Goal: Task Accomplishment & Management: Use online tool/utility

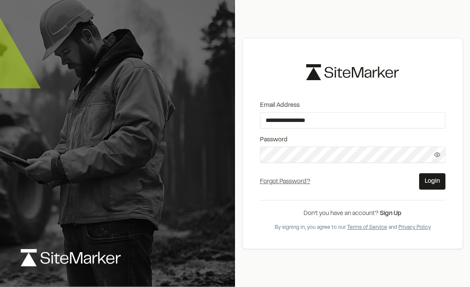
click at [304, 154] on div "**********" at bounding box center [353, 143] width 221 height 211
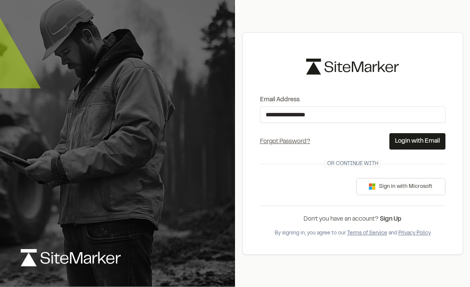
click at [404, 147] on button "Login with Email" at bounding box center [418, 141] width 56 height 16
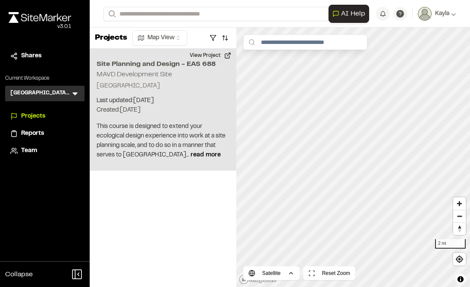
click at [146, 151] on p "This course is designed to extend your ecological design experience into work a…" at bounding box center [163, 141] width 133 height 38
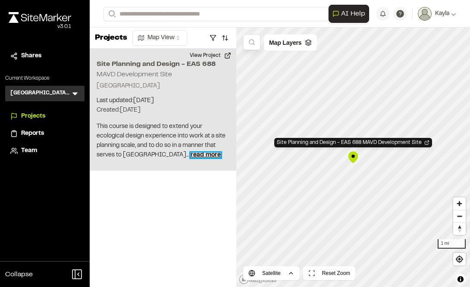
click at [191, 153] on span "read more" at bounding box center [206, 155] width 30 height 5
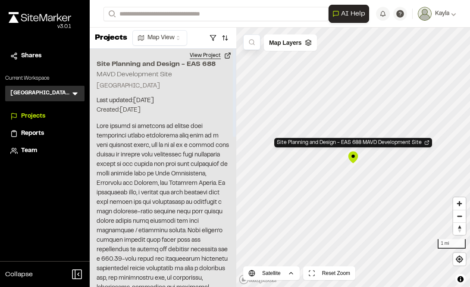
click at [208, 55] on button "View Project" at bounding box center [211, 56] width 52 height 14
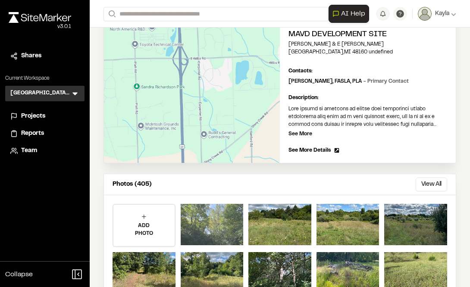
scroll to position [129, 0]
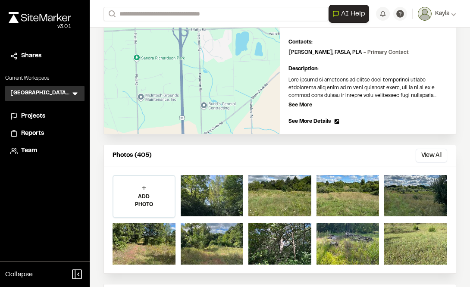
click at [244, 76] on div "Edit" at bounding box center [192, 62] width 176 height 143
click at [307, 121] on span "See More Details" at bounding box center [310, 122] width 42 height 8
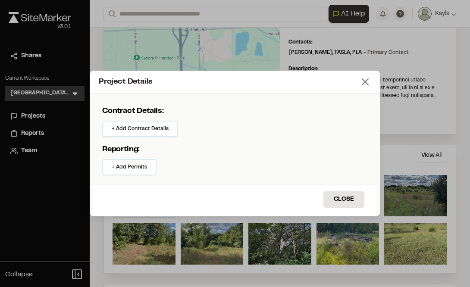
click at [364, 79] on icon at bounding box center [365, 82] width 12 height 12
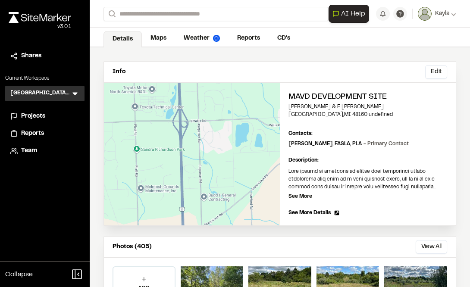
scroll to position [0, 0]
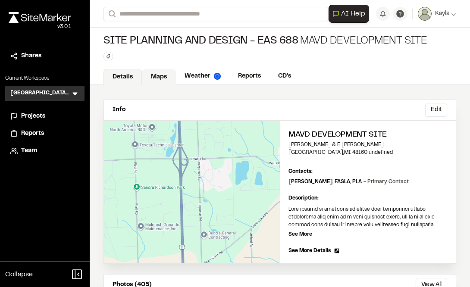
click at [157, 77] on link "Maps" at bounding box center [159, 77] width 34 height 16
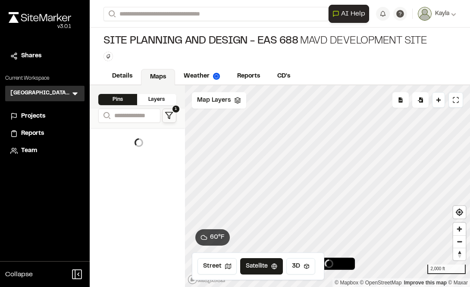
click at [168, 117] on polygon at bounding box center [169, 116] width 7 height 6
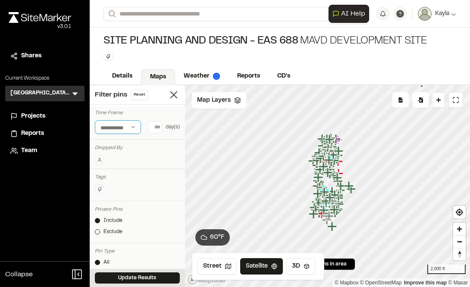
click at [132, 125] on select "**********" at bounding box center [118, 127] width 46 height 14
click at [101, 160] on icon at bounding box center [99, 159] width 5 height 5
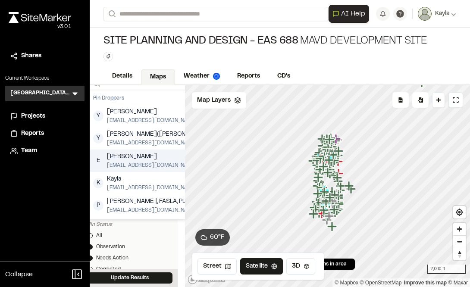
scroll to position [129, 7]
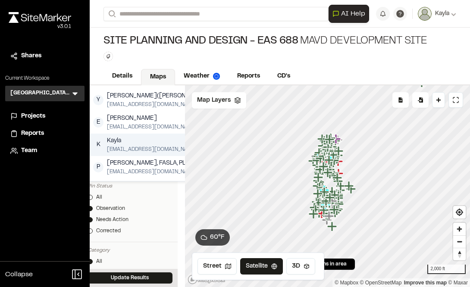
click at [121, 148] on span "[EMAIL_ADDRESS][DOMAIN_NAME]" at bounding box center [152, 150] width 91 height 8
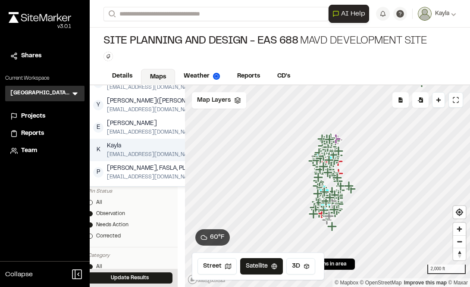
scroll to position [135, 7]
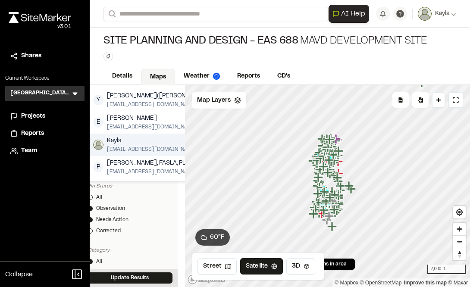
click at [127, 147] on span "[EMAIL_ADDRESS][DOMAIN_NAME]" at bounding box center [152, 150] width 91 height 8
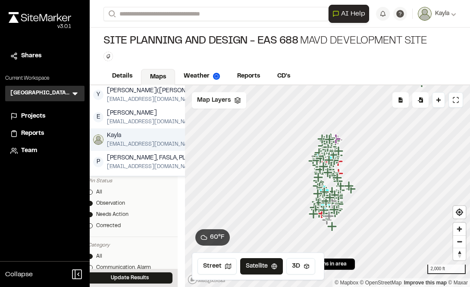
scroll to position [129, 7]
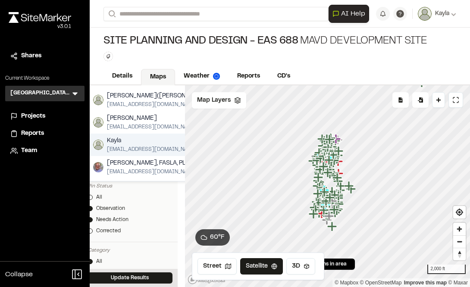
click at [144, 147] on span "[EMAIL_ADDRESS][DOMAIN_NAME]" at bounding box center [152, 150] width 91 height 8
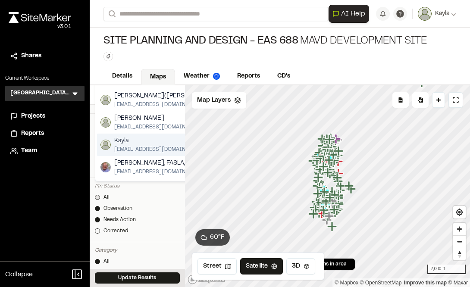
click at [149, 202] on link "All" at bounding box center [137, 198] width 85 height 8
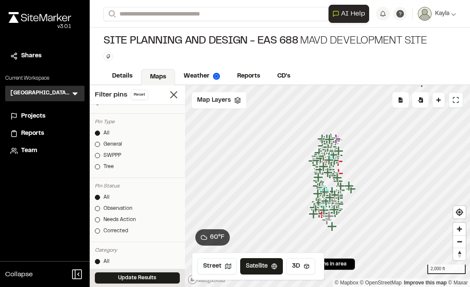
scroll to position [0, 0]
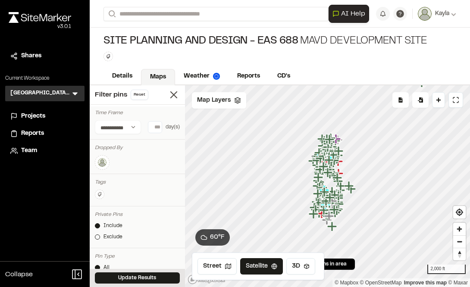
click at [98, 159] on button at bounding box center [102, 162] width 15 height 15
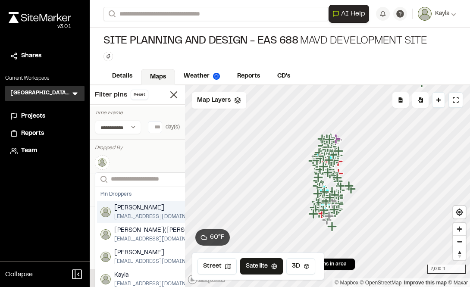
scroll to position [0, 7]
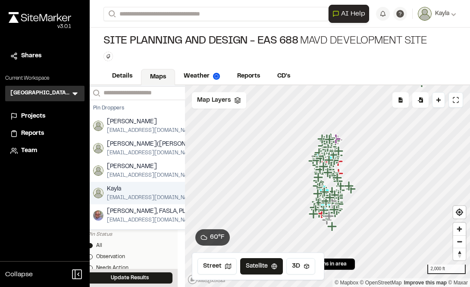
click at [115, 187] on span "Kayla" at bounding box center [152, 189] width 91 height 9
click at [128, 191] on span "Kayla" at bounding box center [152, 189] width 91 height 9
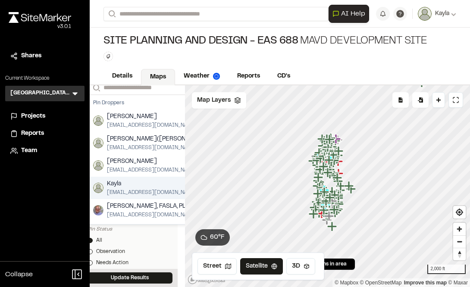
click at [128, 189] on span "Kayla" at bounding box center [152, 184] width 91 height 9
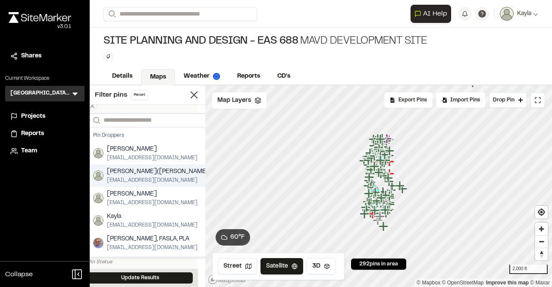
scroll to position [38, 7]
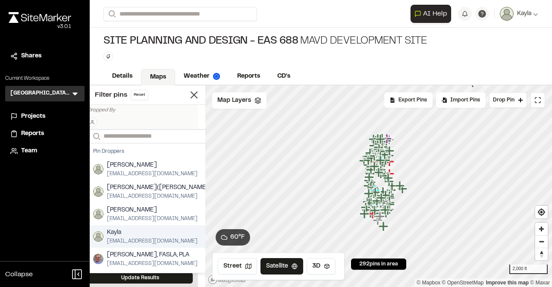
click at [132, 234] on span "Kayla" at bounding box center [152, 232] width 91 height 9
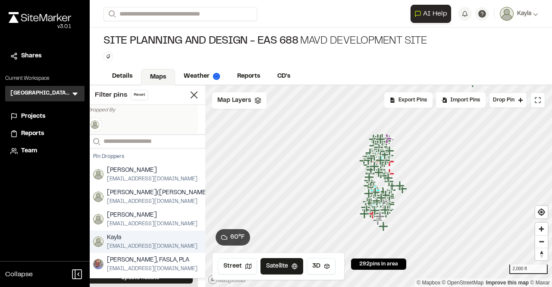
click at [132, 234] on span "Kayla" at bounding box center [152, 237] width 91 height 9
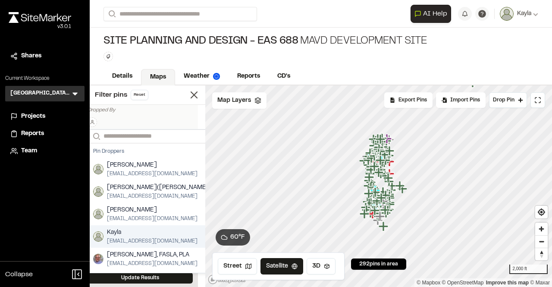
click at [132, 234] on span "Kayla" at bounding box center [152, 232] width 91 height 9
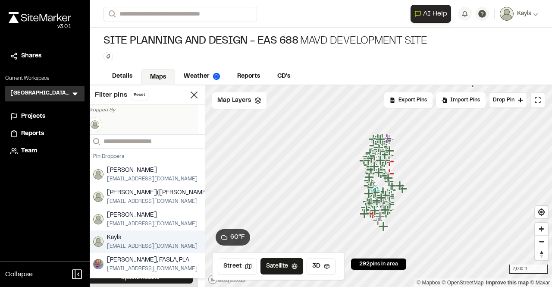
click at [132, 234] on span "Kayla" at bounding box center [152, 237] width 91 height 9
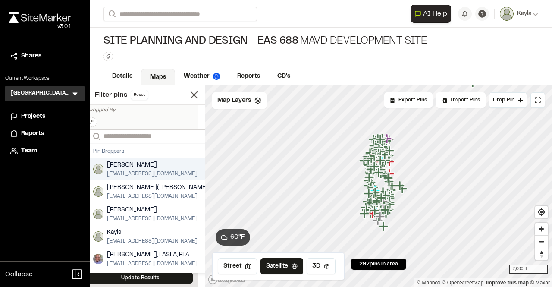
drag, startPoint x: 132, startPoint y: 234, endPoint x: 131, endPoint y: 135, distance: 98.8
click at [131, 135] on div "Search Pin Droppers [PERSON_NAME] [PERSON_NAME][EMAIL_ADDRESS][DOMAIN_NAME] [PE…" at bounding box center [152, 200] width 129 height 143
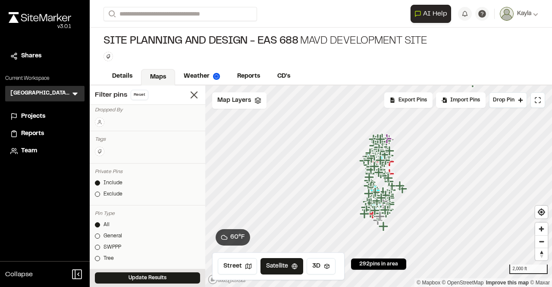
scroll to position [0, 0]
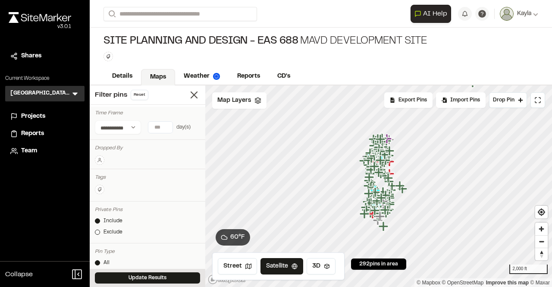
click at [99, 159] on circle at bounding box center [100, 159] width 2 height 2
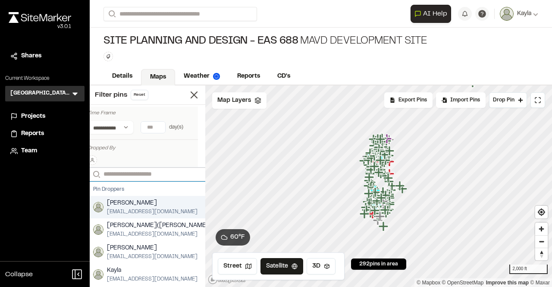
click at [138, 173] on input "Search" at bounding box center [152, 174] width 129 height 14
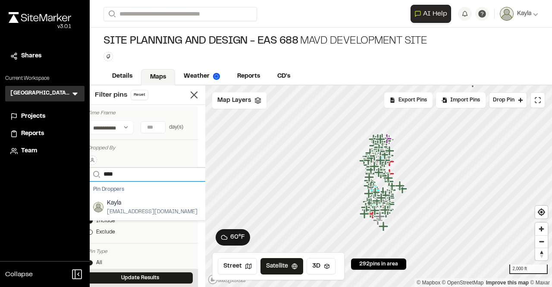
type input "*****"
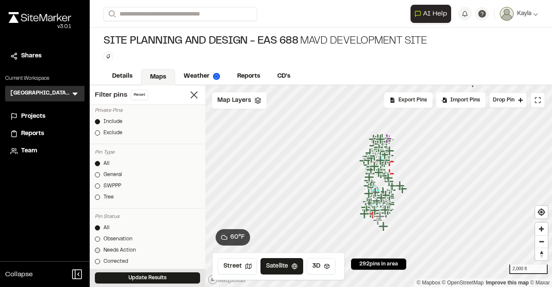
scroll to position [0, 0]
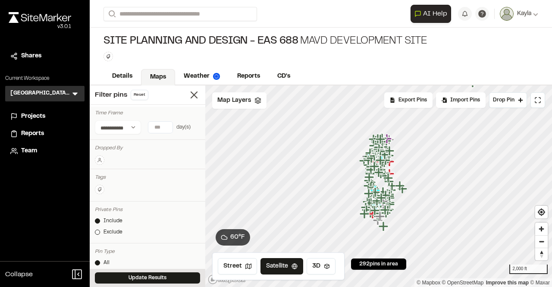
click at [102, 158] on icon at bounding box center [99, 159] width 5 height 5
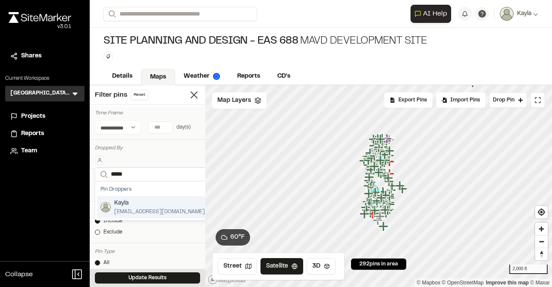
scroll to position [0, 7]
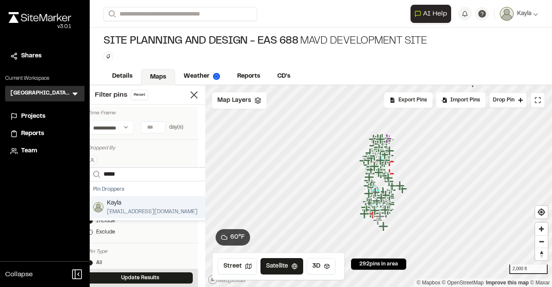
click at [127, 205] on span "Kayla" at bounding box center [152, 202] width 91 height 9
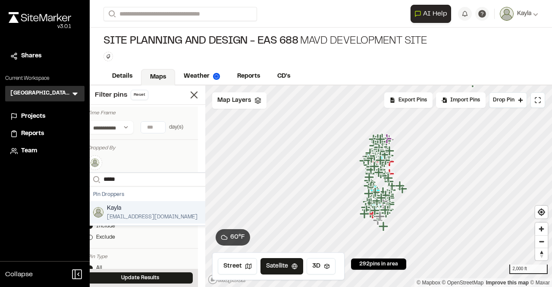
click at [121, 211] on span "Kayla" at bounding box center [152, 208] width 91 height 9
click at [121, 213] on span "[EMAIL_ADDRESS][DOMAIN_NAME]" at bounding box center [152, 217] width 91 height 8
click at [136, 230] on div "Include Exclude" at bounding box center [140, 233] width 105 height 22
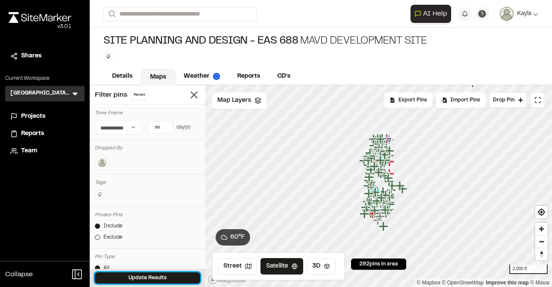
click at [132, 278] on button "Update Results" at bounding box center [147, 277] width 105 height 11
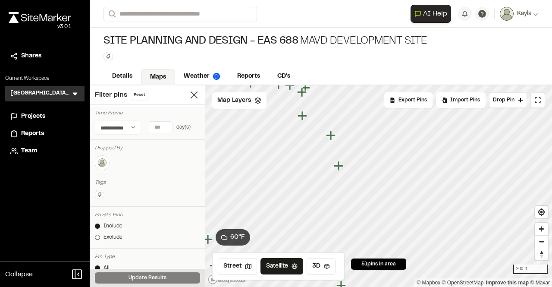
click at [338, 168] on icon "Map marker" at bounding box center [338, 165] width 9 height 9
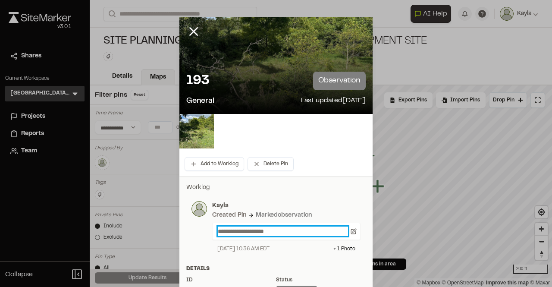
click at [232, 233] on p "**********" at bounding box center [283, 231] width 130 height 9
click at [228, 230] on p "**********" at bounding box center [283, 231] width 130 height 9
click at [231, 232] on p "**********" at bounding box center [283, 231] width 130 height 9
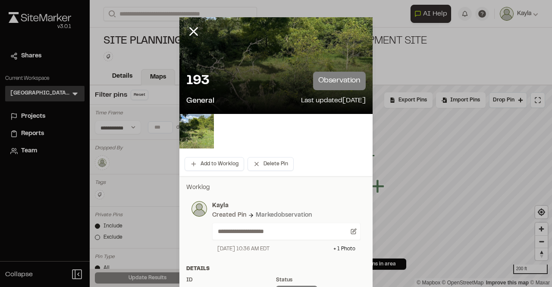
click at [309, 254] on div "**********" at bounding box center [276, 227] width 180 height 62
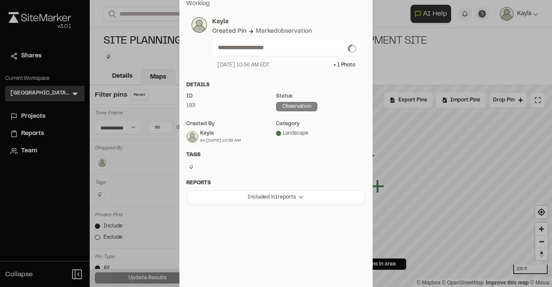
scroll to position [12, 0]
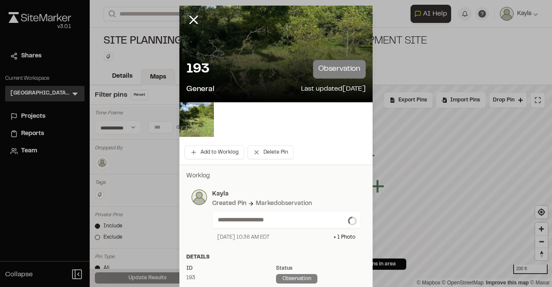
click at [205, 45] on div at bounding box center [200, 26] width 41 height 41
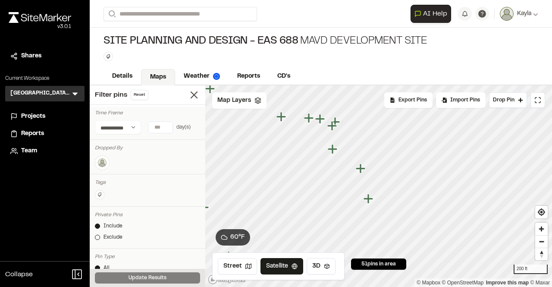
click at [334, 148] on icon "Map marker" at bounding box center [332, 148] width 9 height 9
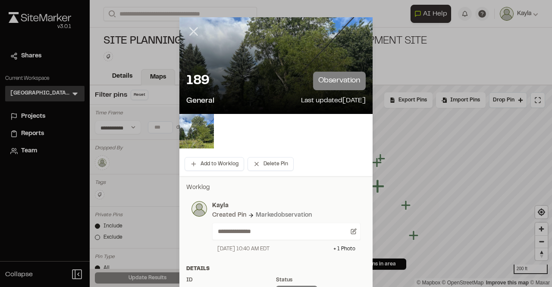
click at [186, 33] on icon at bounding box center [193, 31] width 15 height 15
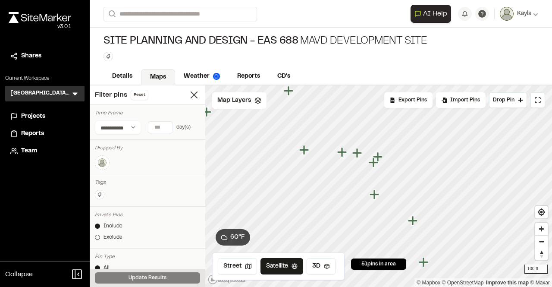
click at [379, 160] on icon "Map marker" at bounding box center [374, 162] width 11 height 11
click at [381, 224] on icon "Map marker" at bounding box center [385, 222] width 11 height 11
click at [406, 195] on icon "Map marker" at bounding box center [404, 193] width 9 height 9
click at [380, 225] on icon "Map marker" at bounding box center [379, 222] width 9 height 9
click at [368, 180] on icon "Map marker" at bounding box center [369, 174] width 11 height 11
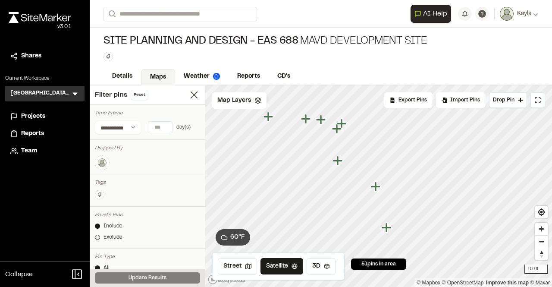
click at [375, 188] on icon "Map marker" at bounding box center [375, 186] width 9 height 9
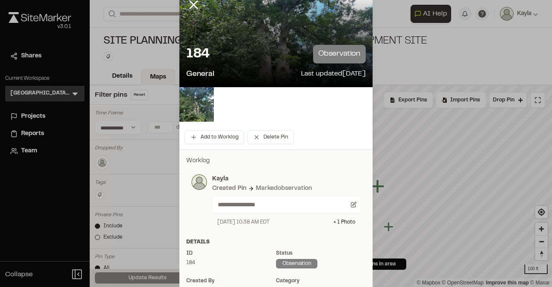
scroll to position [0, 0]
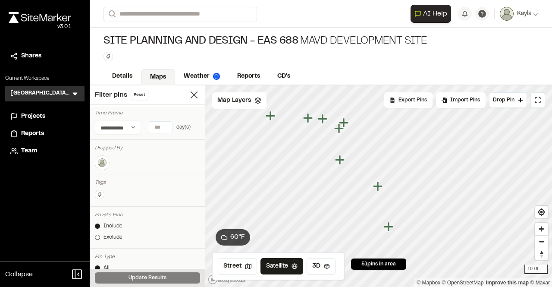
click at [406, 101] on span "Export Pins" at bounding box center [413, 100] width 28 height 8
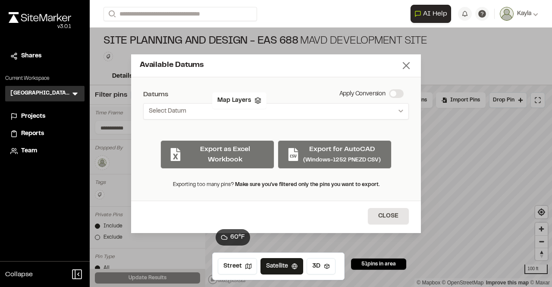
click at [403, 63] on icon at bounding box center [406, 66] width 12 height 12
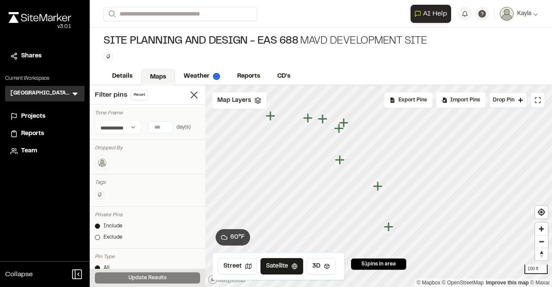
click at [376, 189] on icon "Map marker" at bounding box center [378, 186] width 11 height 11
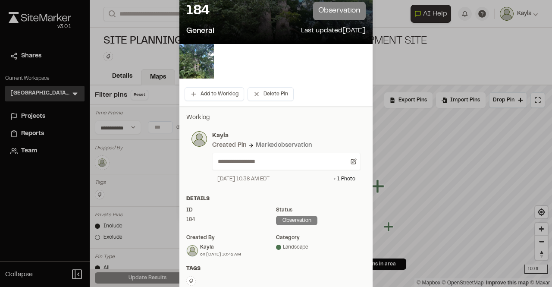
scroll to position [55, 0]
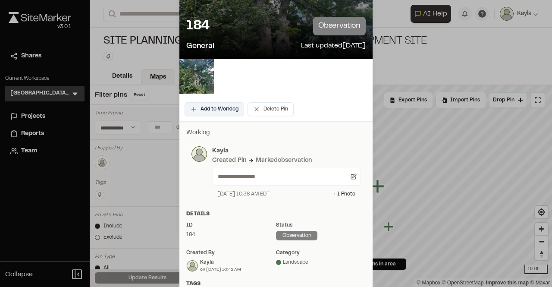
click at [224, 109] on button "Add to Worklog" at bounding box center [215, 109] width 60 height 14
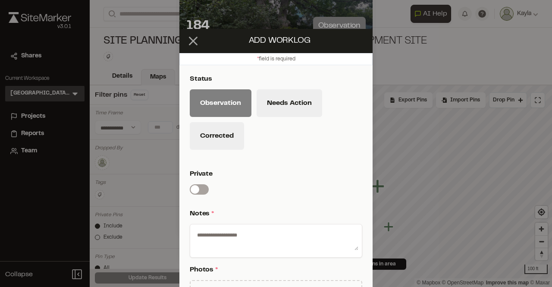
click at [192, 38] on icon at bounding box center [193, 41] width 15 height 15
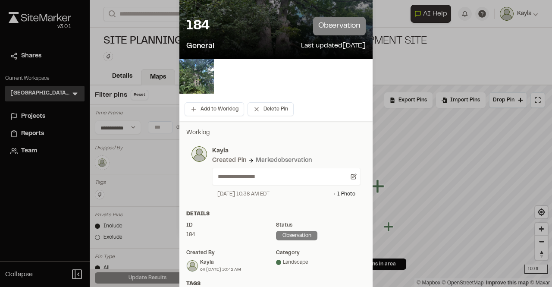
scroll to position [0, 0]
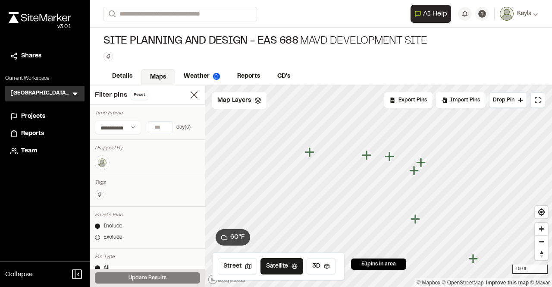
click at [313, 154] on icon "Map marker" at bounding box center [310, 152] width 11 height 11
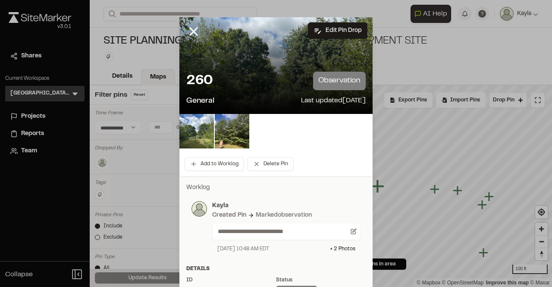
click at [188, 28] on icon at bounding box center [193, 31] width 15 height 15
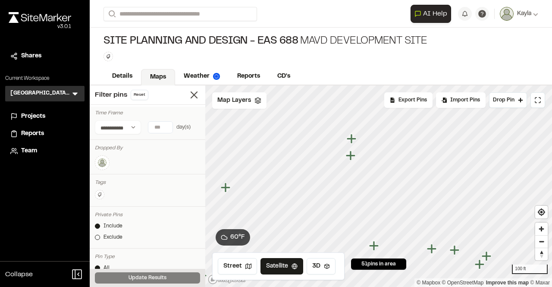
click at [355, 157] on icon "Map marker" at bounding box center [350, 155] width 9 height 9
click at [381, 171] on icon "Map marker" at bounding box center [379, 169] width 11 height 11
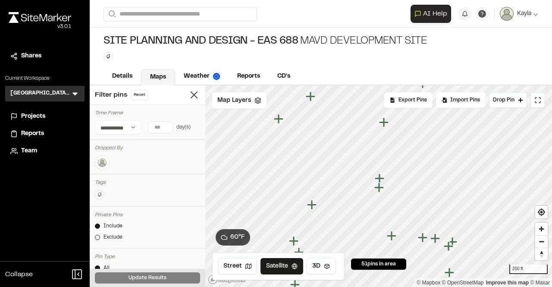
click at [384, 128] on icon "Map marker" at bounding box center [384, 122] width 11 height 11
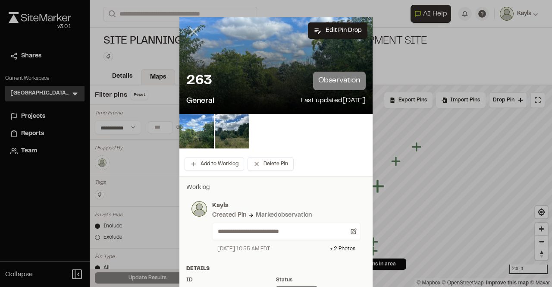
click at [190, 34] on line at bounding box center [193, 31] width 7 height 7
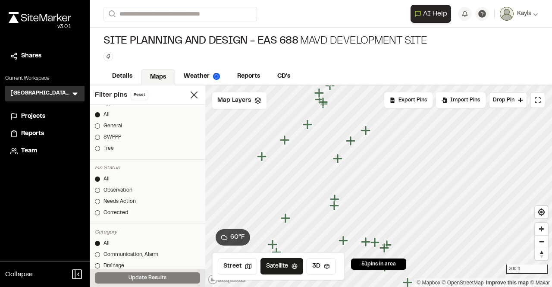
scroll to position [153, 0]
click at [398, 106] on div "Export Pins" at bounding box center [408, 100] width 48 height 16
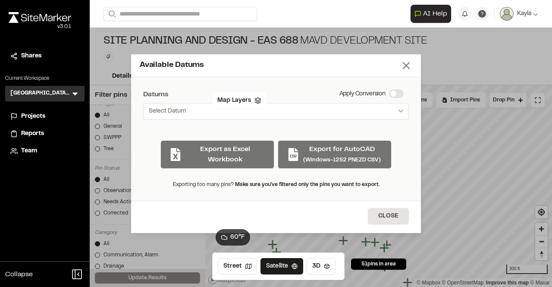
click at [402, 63] on icon at bounding box center [406, 66] width 12 height 12
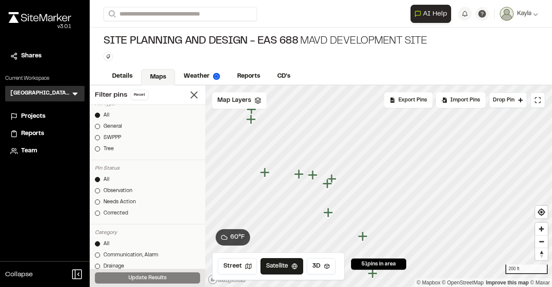
click at [365, 238] on icon "Map marker" at bounding box center [363, 236] width 11 height 11
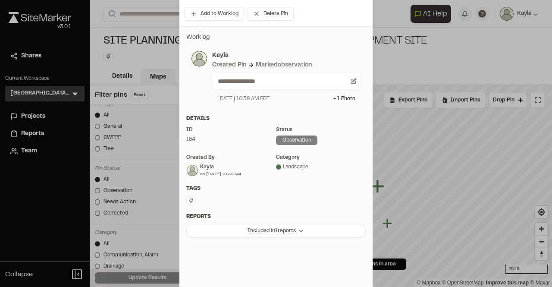
scroll to position [184, 0]
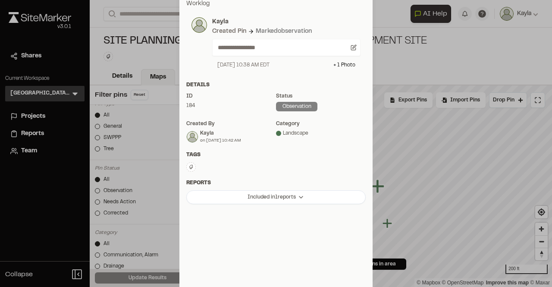
click at [277, 133] on div at bounding box center [278, 133] width 5 height 5
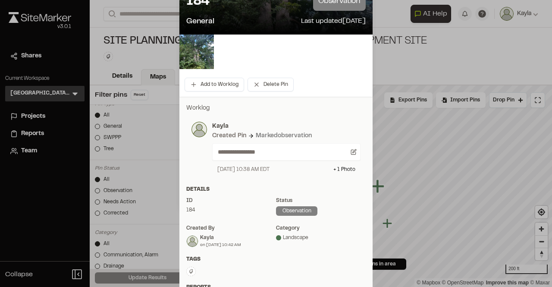
scroll to position [129, 0]
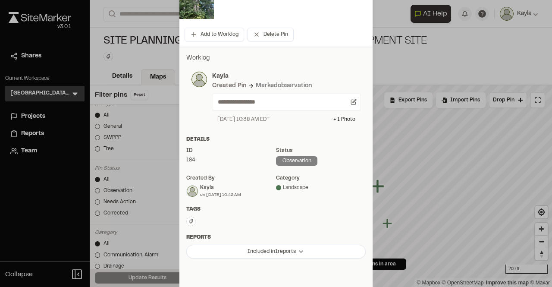
click at [276, 186] on div at bounding box center [278, 187] width 5 height 5
click at [286, 163] on div "observation" at bounding box center [296, 160] width 41 height 9
click at [289, 160] on div "observation" at bounding box center [296, 160] width 41 height 9
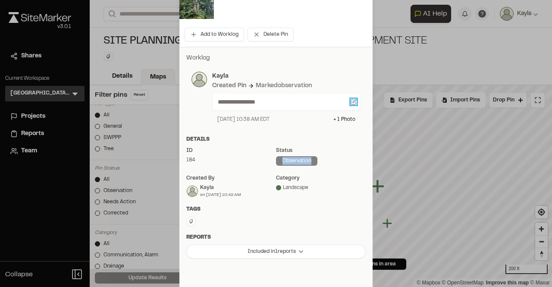
click at [351, 103] on icon at bounding box center [354, 102] width 6 height 6
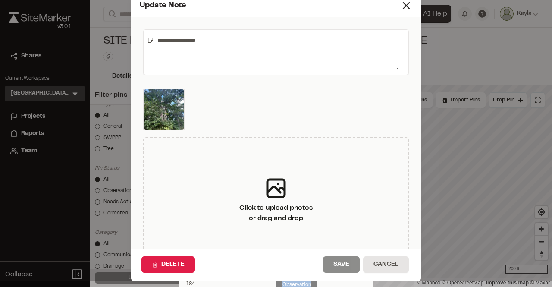
scroll to position [0, 0]
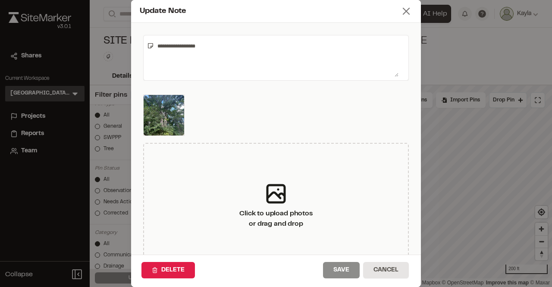
click at [400, 10] on icon at bounding box center [406, 11] width 12 height 12
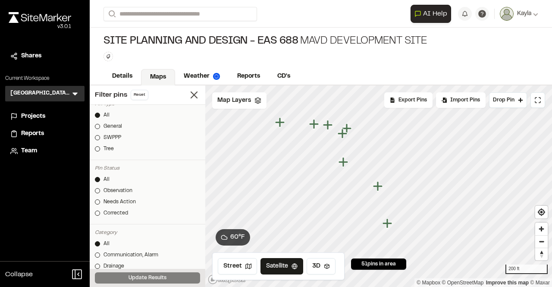
click at [377, 187] on icon "Map marker" at bounding box center [377, 185] width 9 height 9
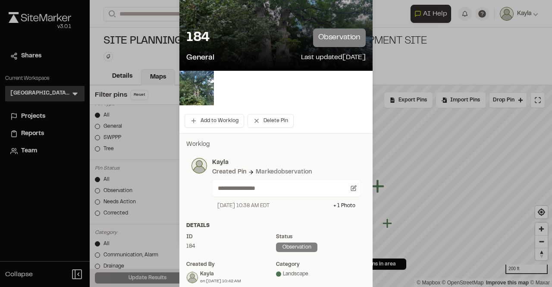
scroll to position [129, 0]
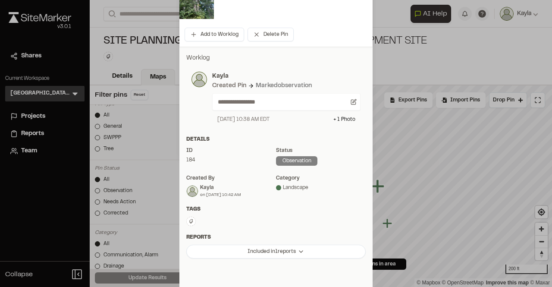
click at [276, 188] on div at bounding box center [278, 187] width 5 height 5
click at [287, 154] on div "Status" at bounding box center [321, 151] width 90 height 8
click at [230, 195] on div "on [DATE] 10:42 AM" at bounding box center [220, 195] width 41 height 6
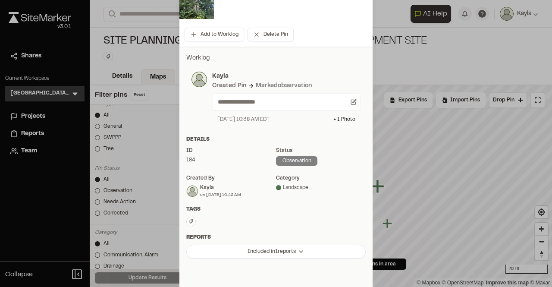
scroll to position [184, 0]
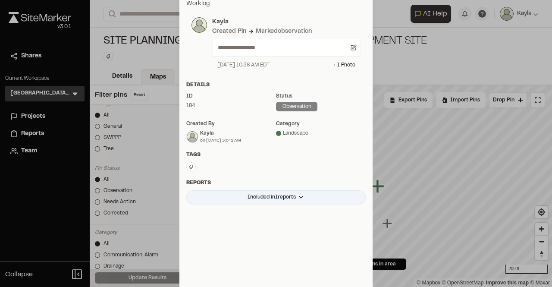
click at [247, 202] on html "**********" at bounding box center [276, 143] width 552 height 287
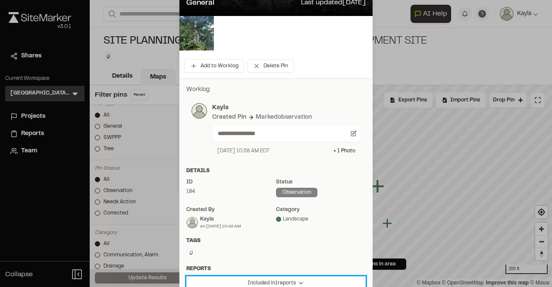
scroll to position [0, 0]
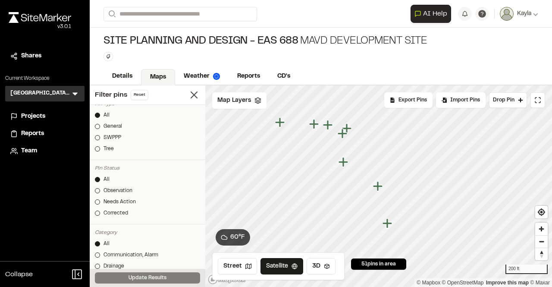
click at [381, 187] on icon "Map marker" at bounding box center [377, 185] width 9 height 9
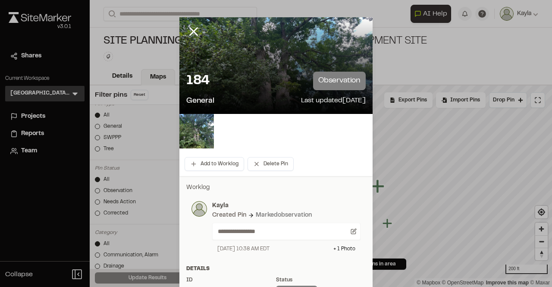
click at [334, 85] on p "observation" at bounding box center [339, 81] width 53 height 19
click at [198, 101] on p "General" at bounding box center [200, 101] width 28 height 12
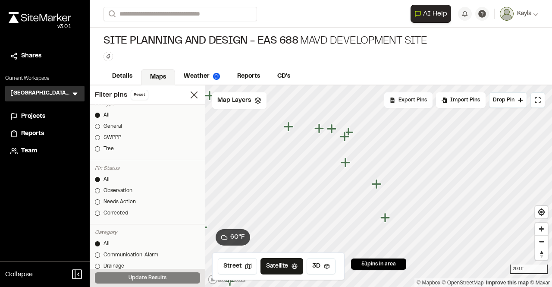
click at [409, 107] on div "Export Pins" at bounding box center [408, 100] width 48 height 16
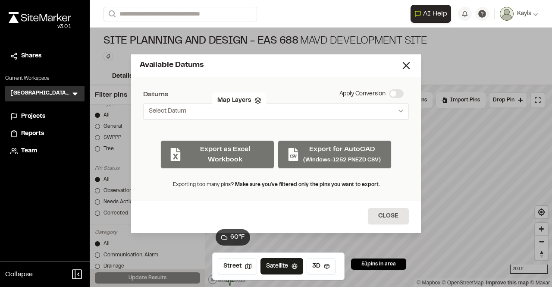
click at [298, 159] on div "Export as Excel Workbook Export for AutoCAD (Windows-1252 PNEZD CSV)" at bounding box center [276, 150] width 266 height 35
click at [299, 145] on div "Export as Excel Workbook Export for AutoCAD (Windows-1252 PNEZD CSV)" at bounding box center [276, 150] width 266 height 35
click at [186, 109] on span "Select Datum" at bounding box center [168, 111] width 38 height 9
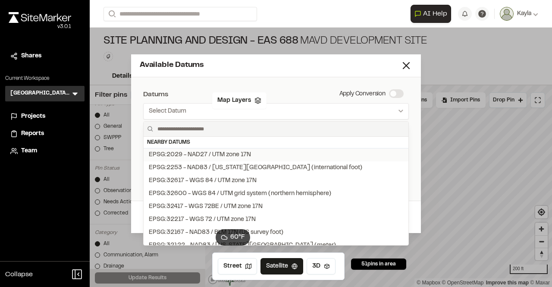
click at [189, 155] on div "EPSG:2029 - NAD27 / UTM zone 17N" at bounding box center [200, 154] width 102 height 9
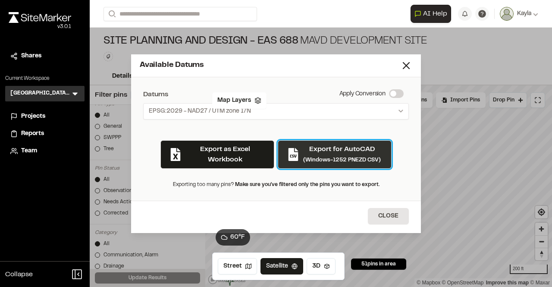
click at [298, 158] on icon "button" at bounding box center [293, 154] width 13 height 13
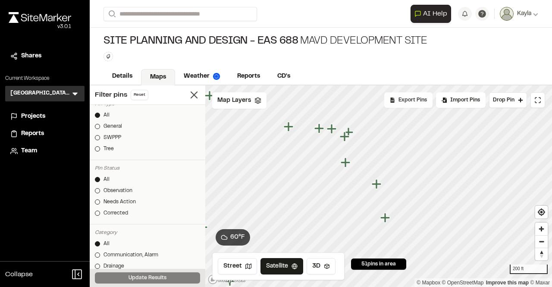
click at [417, 104] on span "Export Pins" at bounding box center [413, 100] width 28 height 8
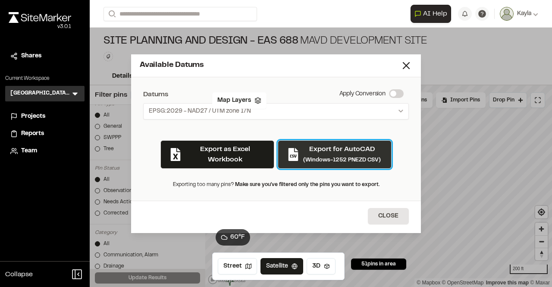
click at [323, 158] on small "(Windows-1252 PNEZD CSV)" at bounding box center [342, 159] width 78 height 5
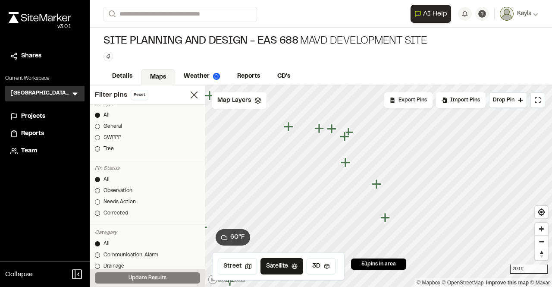
click at [427, 105] on div "Export Pins" at bounding box center [408, 100] width 48 height 16
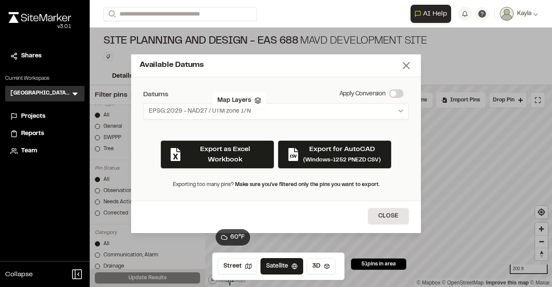
click at [404, 63] on icon at bounding box center [406, 66] width 12 height 12
